Goal: Navigation & Orientation: Go to known website

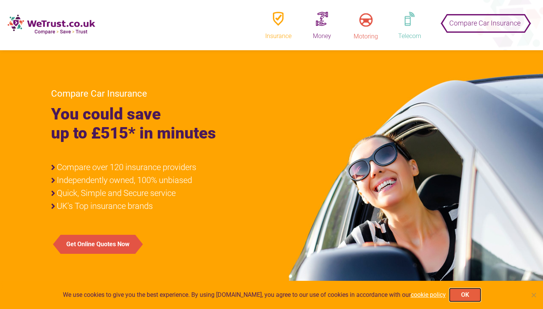
click at [461, 299] on button "OK" at bounding box center [464, 295] width 31 height 13
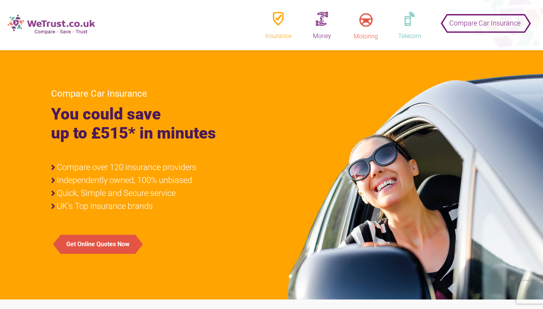
click at [48, 18] on img at bounding box center [52, 24] width 88 height 20
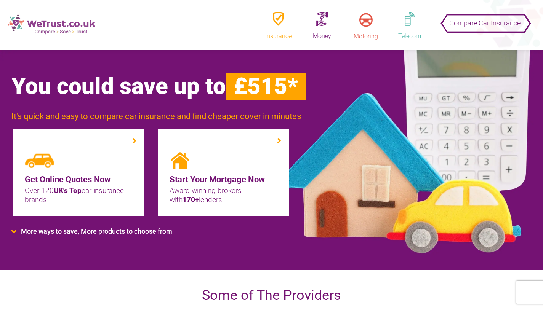
click at [71, 25] on img at bounding box center [52, 24] width 88 height 20
